Goal: Find specific page/section: Find specific page/section

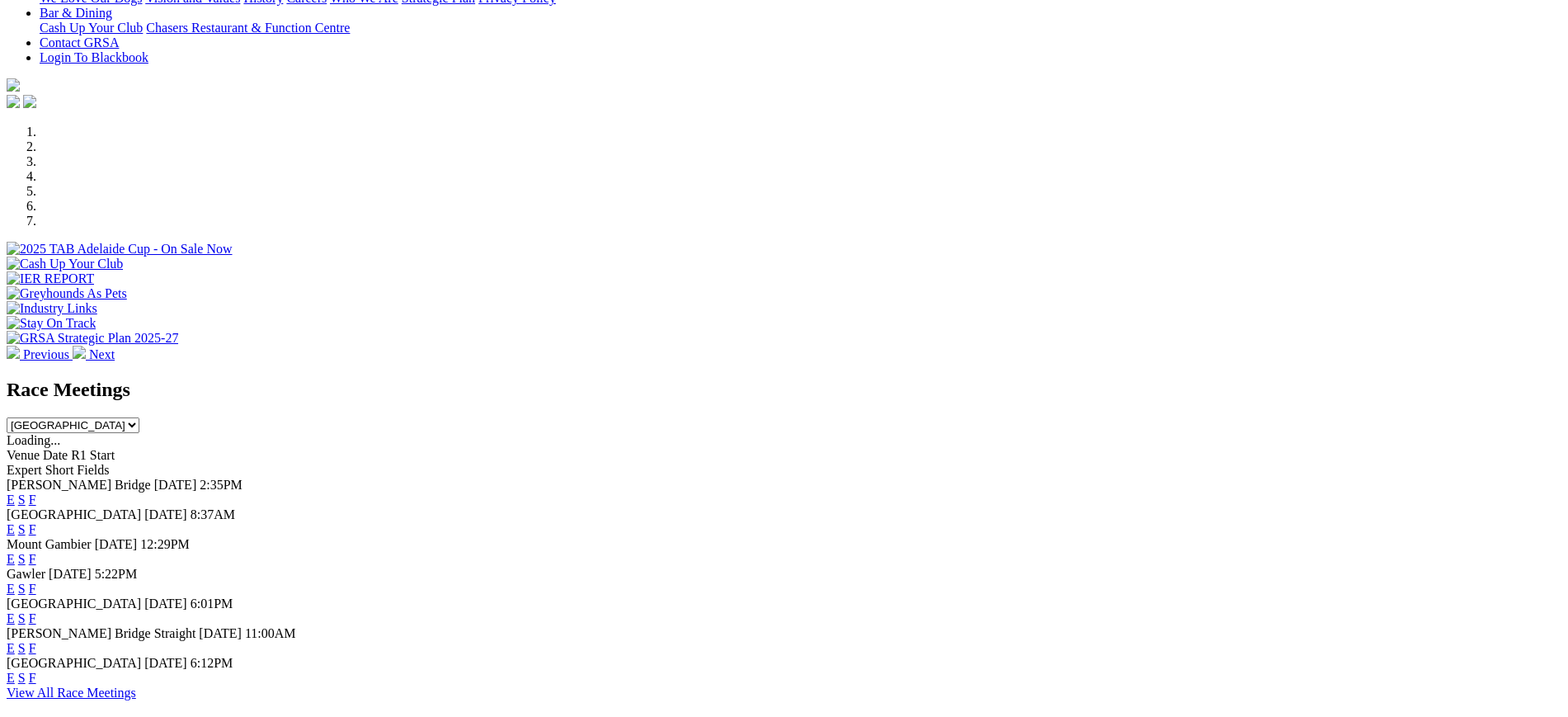
scroll to position [407, 0]
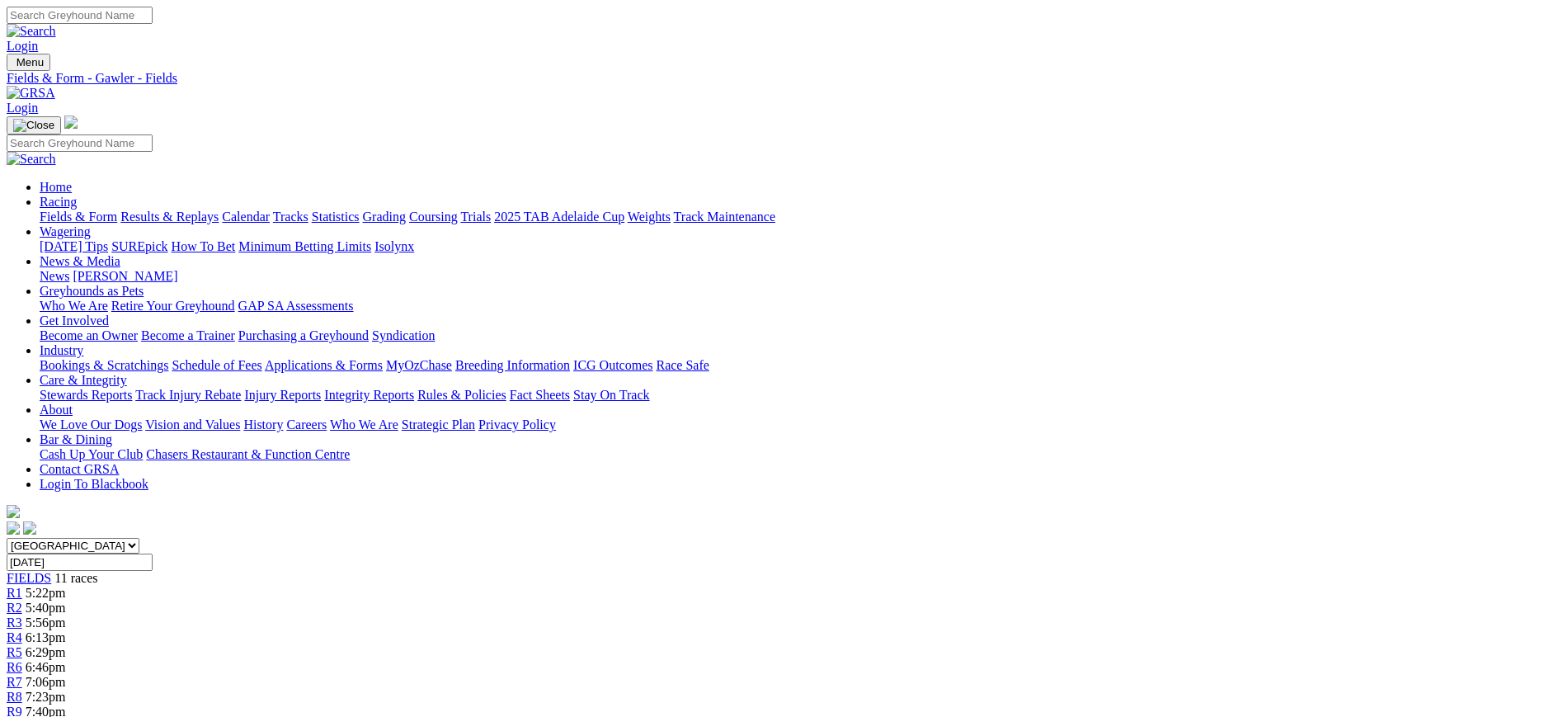
click at [55, 86] on link at bounding box center [31, 92] width 49 height 14
